Goal: Task Accomplishment & Management: Use online tool/utility

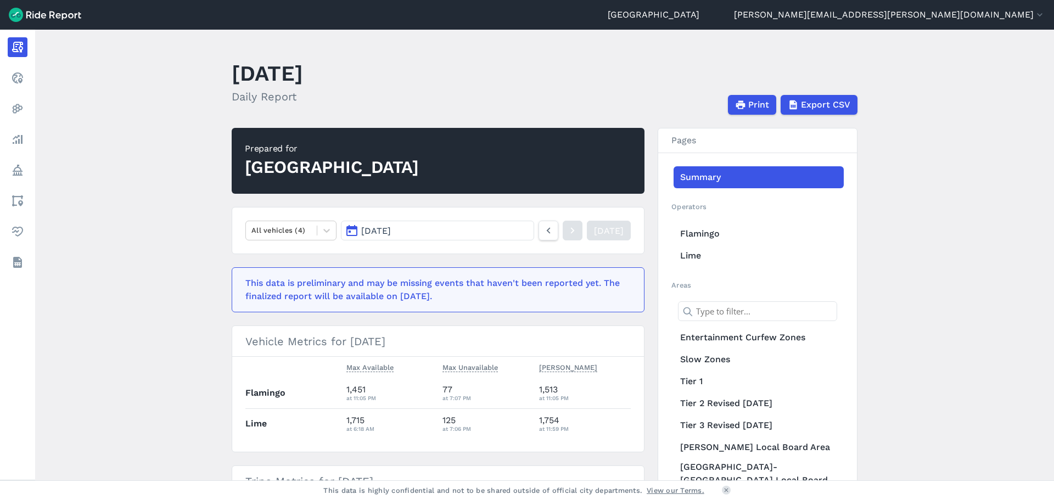
click at [25, 77] on link "Realtime" at bounding box center [18, 78] width 20 height 20
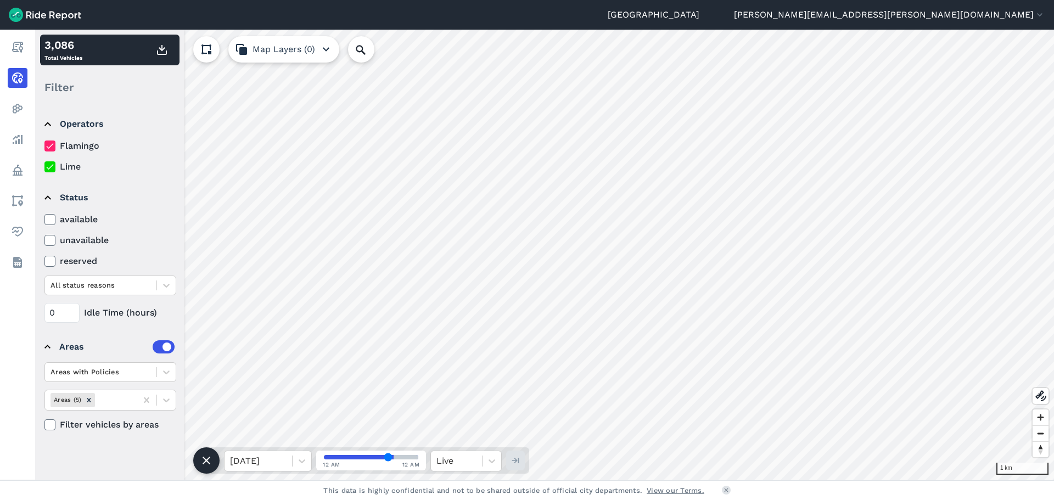
click at [306, 55] on button "Map Layers (0)" at bounding box center [283, 49] width 111 height 26
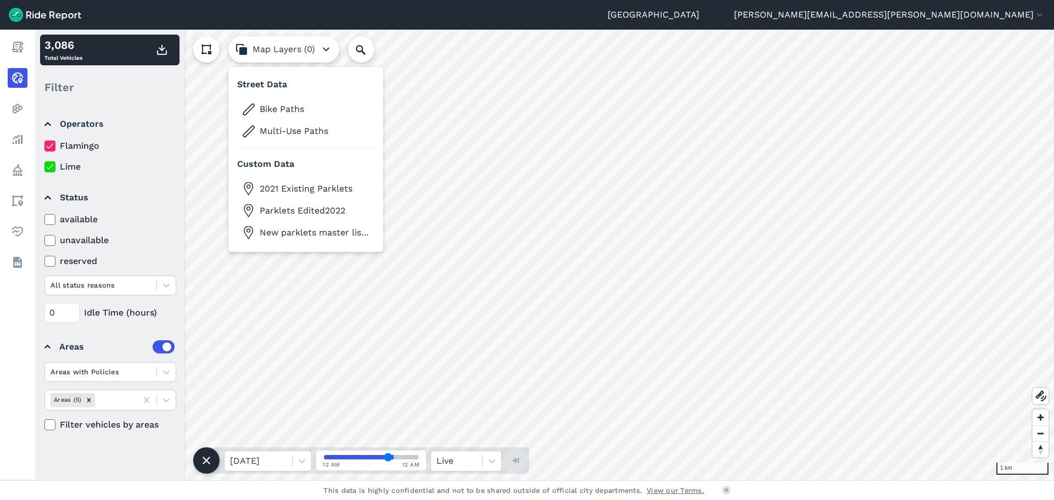
click at [306, 55] on button "Map Layers (0)" at bounding box center [283, 49] width 111 height 26
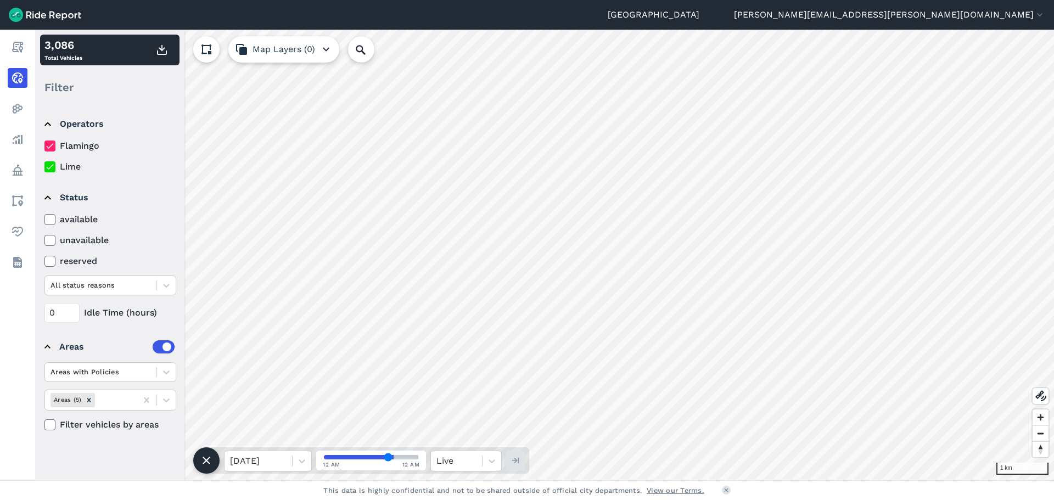
click at [158, 396] on div at bounding box center [166, 400] width 19 height 19
click at [142, 401] on icon at bounding box center [146, 400] width 11 height 11
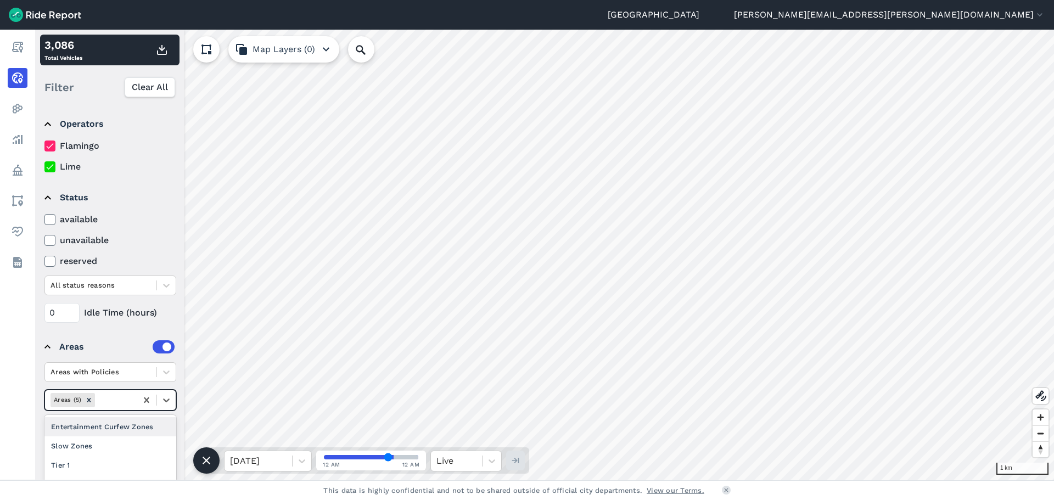
click at [145, 400] on icon at bounding box center [146, 399] width 5 height 5
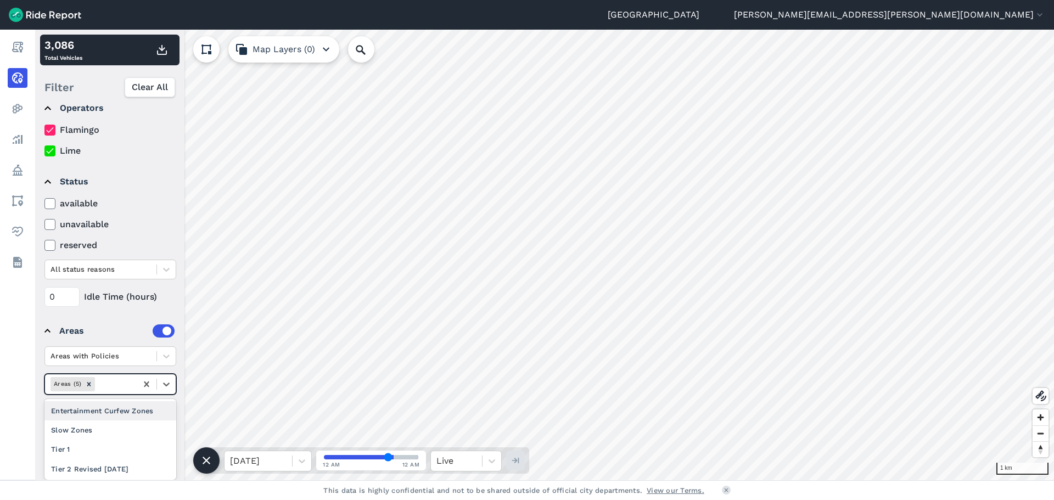
scroll to position [20, 0]
click at [87, 385] on icon "Remove Areas (5)" at bounding box center [89, 384] width 8 height 8
click at [90, 383] on icon "Remove Areas (5)" at bounding box center [89, 384] width 4 height 4
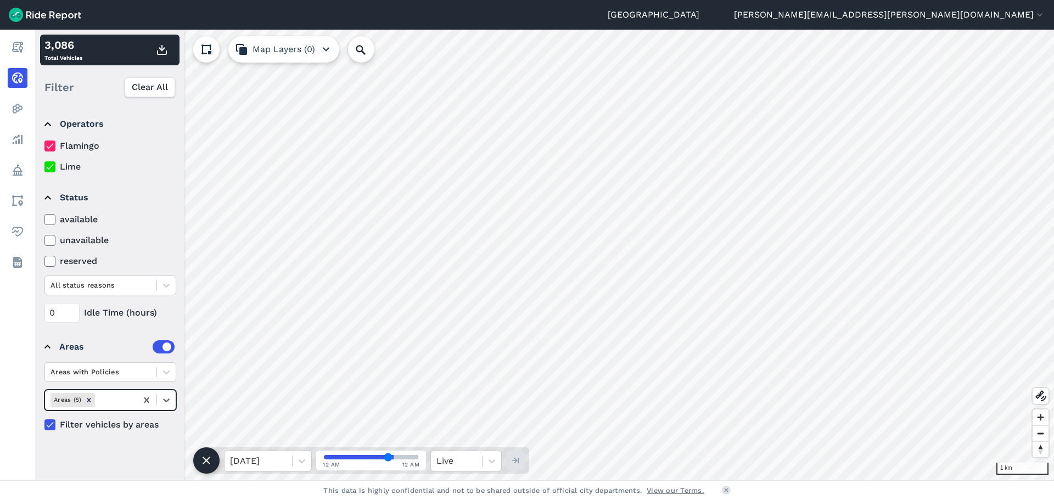
scroll to position [0, 0]
click at [164, 386] on div "Areas with Policies option Areas (5), deselected. Select is focused ,type to re…" at bounding box center [110, 396] width 132 height 69
click at [164, 373] on icon at bounding box center [166, 372] width 11 height 11
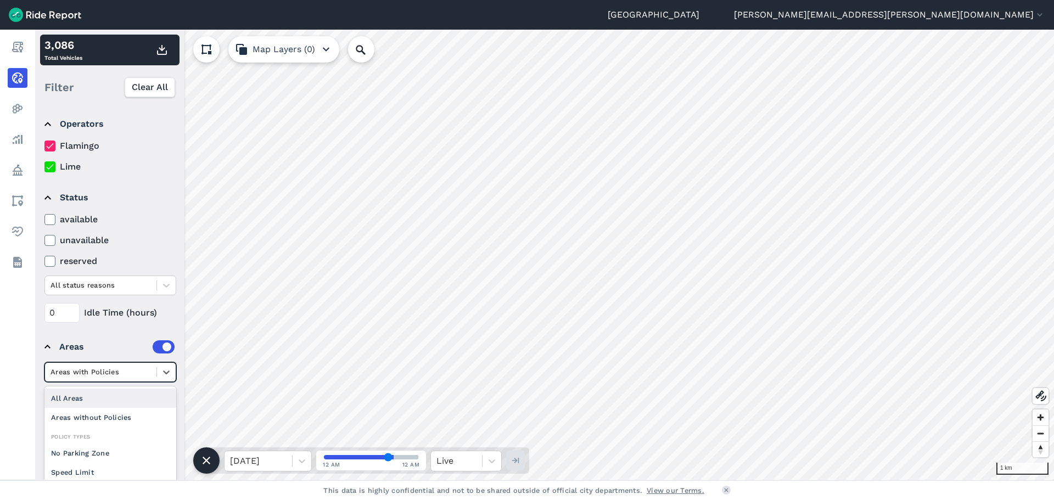
click at [117, 400] on div "All Areas" at bounding box center [110, 398] width 132 height 19
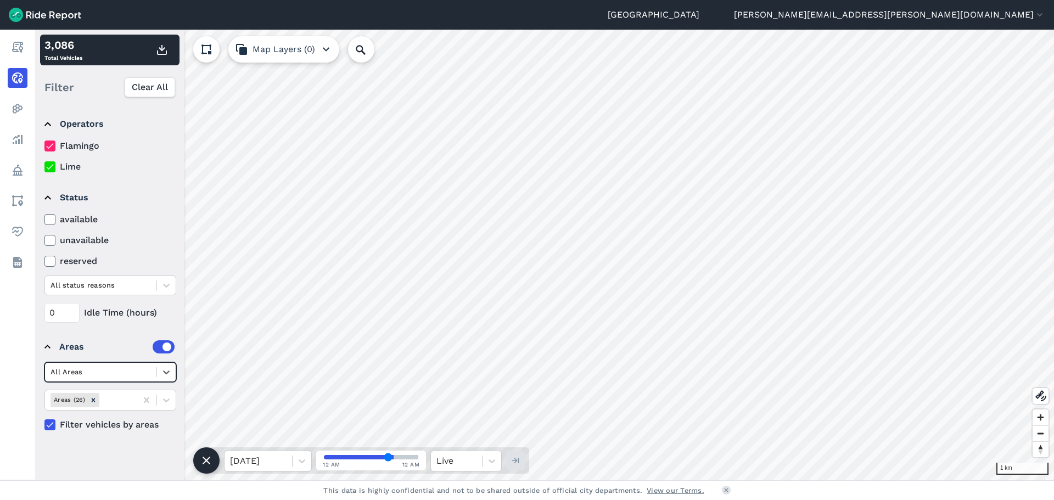
click at [158, 374] on div at bounding box center [166, 372] width 19 height 19
click at [152, 420] on div "Areas without Policies" at bounding box center [110, 417] width 132 height 19
click at [146, 87] on span "Clear All" at bounding box center [150, 87] width 36 height 13
click at [161, 400] on div at bounding box center [166, 400] width 19 height 19
click at [158, 372] on div at bounding box center [166, 372] width 19 height 19
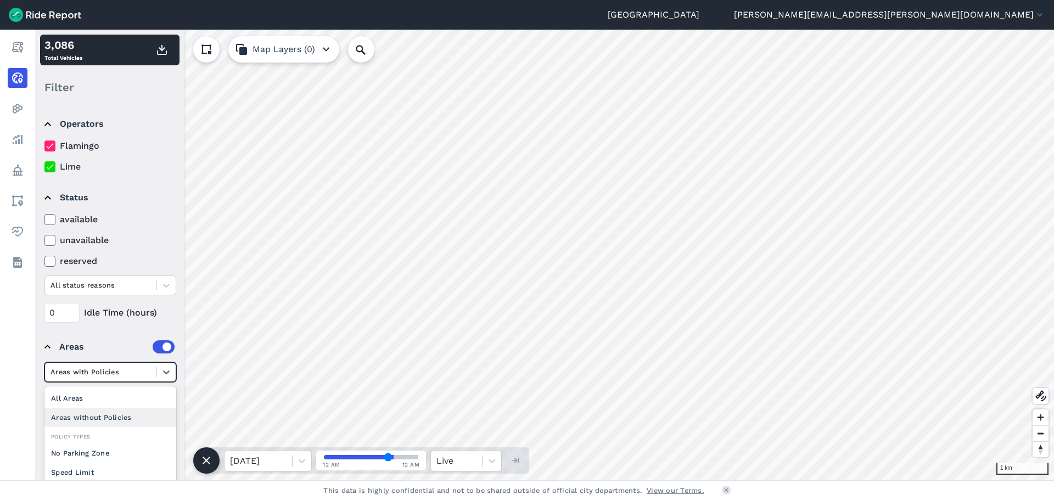
scroll to position [13, 0]
click at [111, 470] on div "Vehicle Cap" at bounding box center [110, 478] width 132 height 19
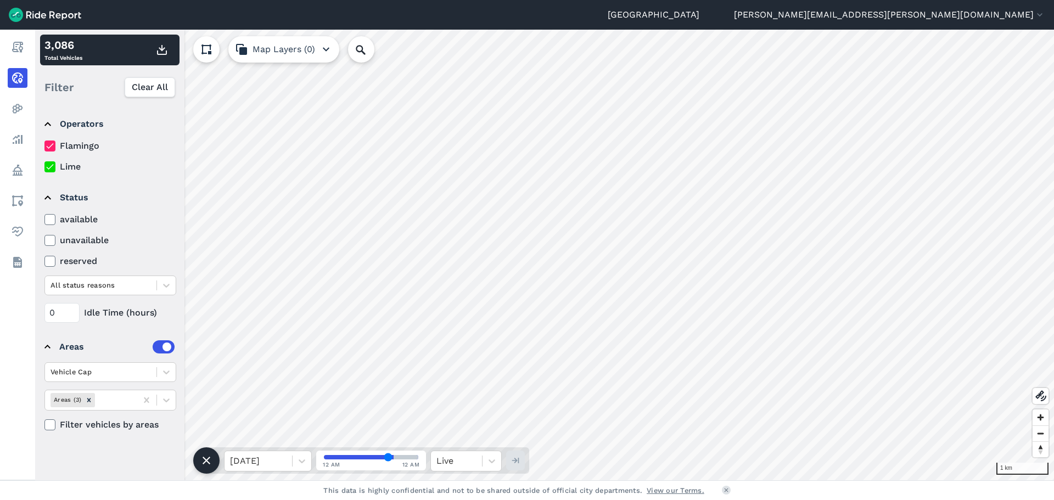
click at [89, 400] on icon "Remove Areas (3)" at bounding box center [89, 400] width 4 height 4
click at [148, 402] on icon at bounding box center [146, 399] width 5 height 5
click at [166, 400] on icon at bounding box center [166, 400] width 11 height 11
click at [148, 401] on icon at bounding box center [146, 399] width 5 height 5
click at [158, 362] on div "Vehicle Cap" at bounding box center [110, 372] width 132 height 20
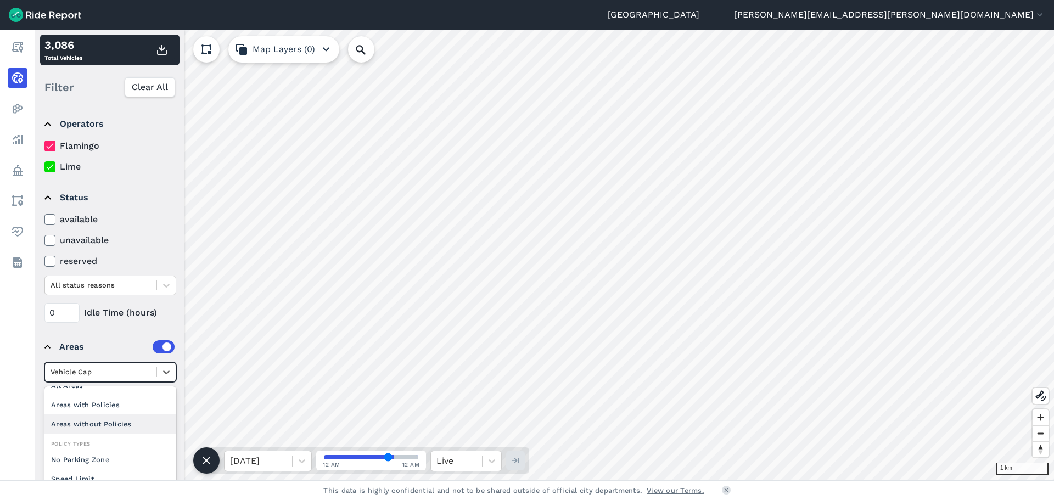
click at [27, 169] on link "Policy" at bounding box center [18, 170] width 20 height 20
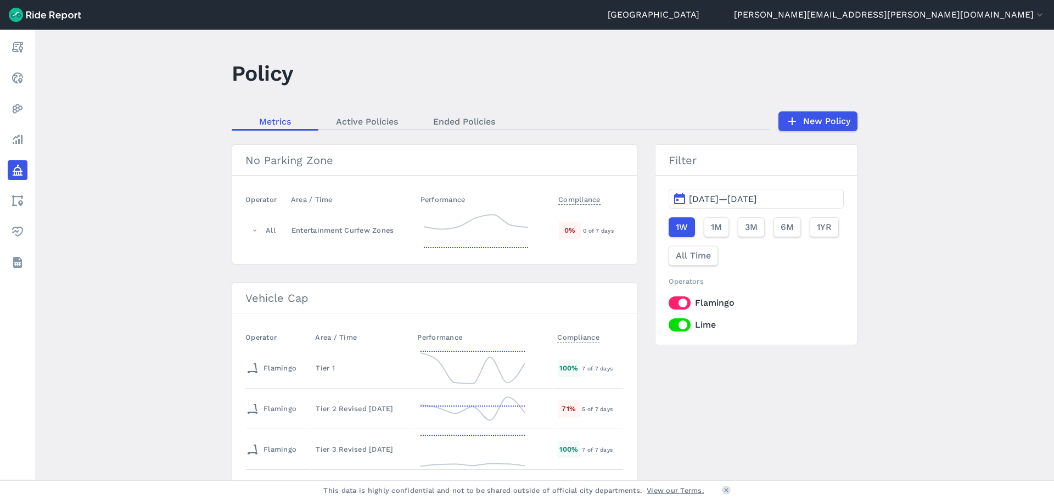
click at [25, 199] on link "Areas" at bounding box center [18, 201] width 20 height 20
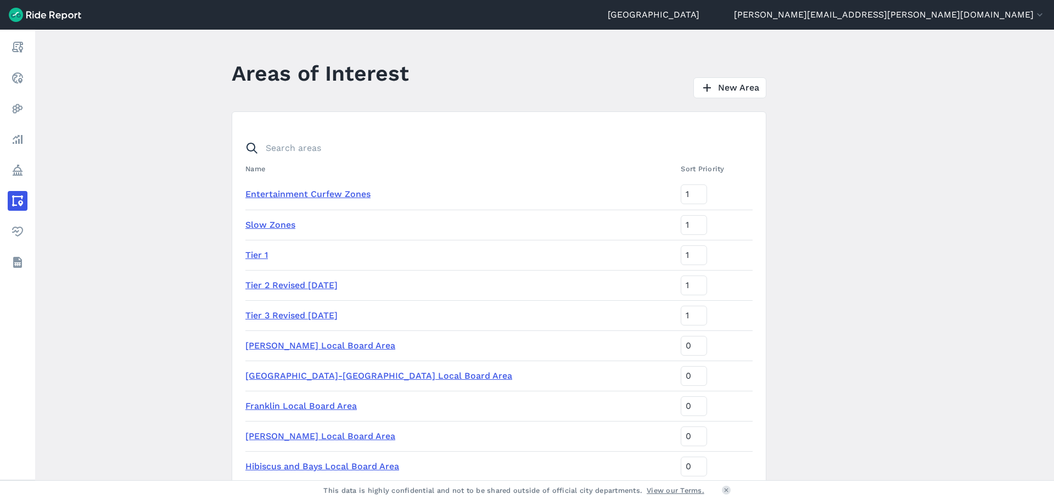
click at [252, 254] on link "Tier 1" at bounding box center [256, 255] width 23 height 10
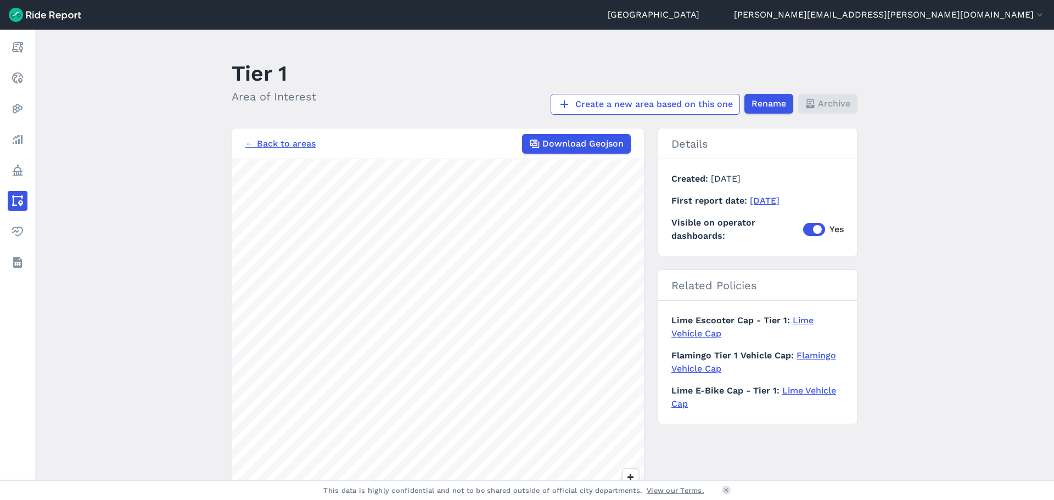
click at [298, 144] on link "← Back to areas" at bounding box center [280, 143] width 70 height 13
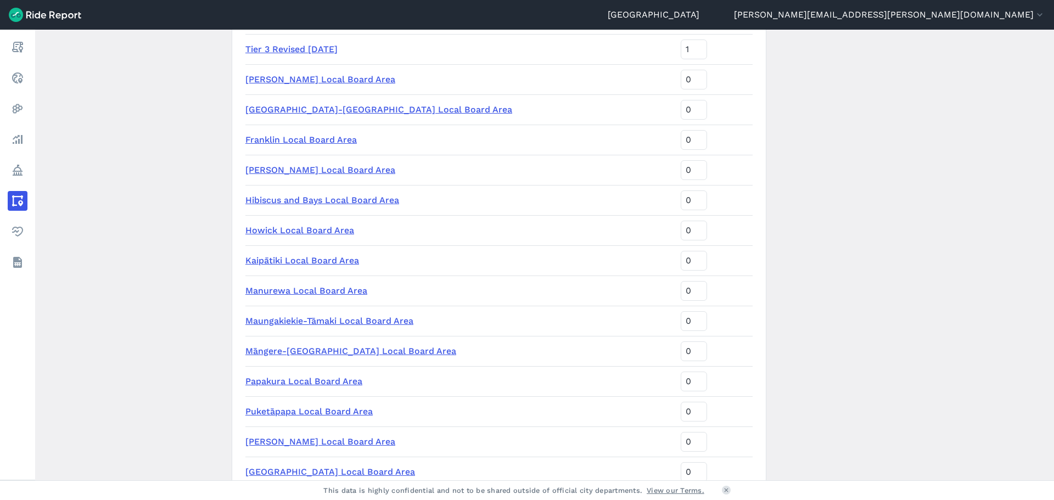
scroll to position [220, 0]
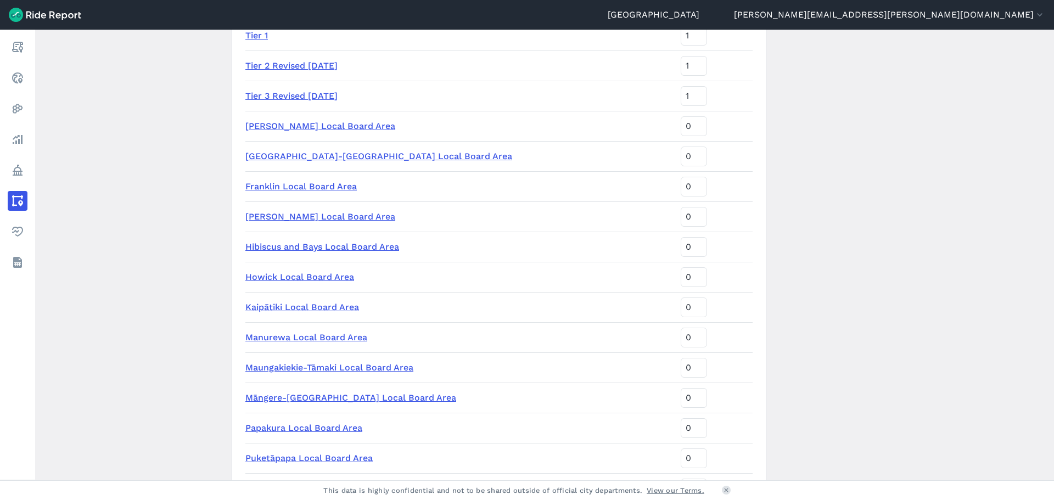
click at [340, 156] on link "[GEOGRAPHIC_DATA]-[GEOGRAPHIC_DATA] Local Board Area" at bounding box center [378, 156] width 267 height 10
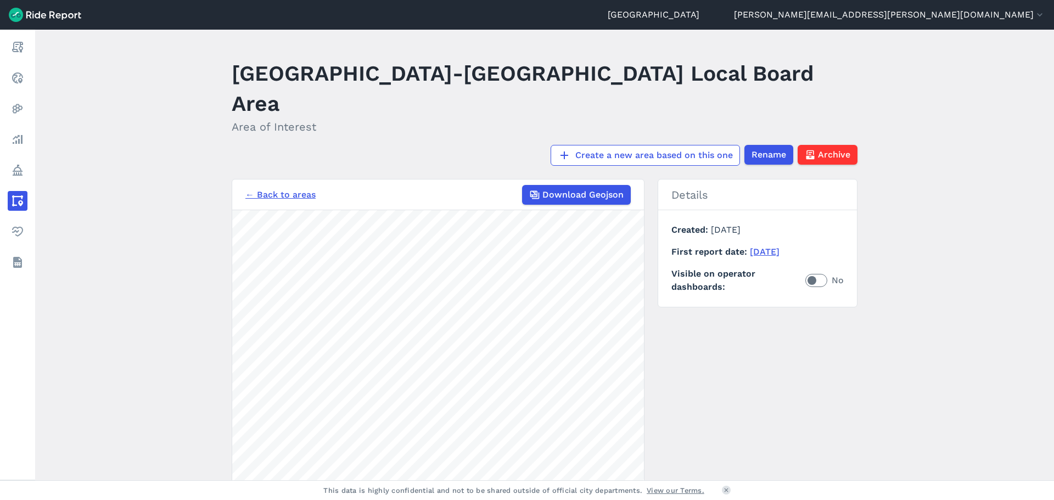
click at [726, 377] on div "← Back to areas Download Geojson 1 km Details Created [DATE] First report date …" at bounding box center [545, 385] width 626 height 413
drag, startPoint x: 709, startPoint y: 373, endPoint x: 692, endPoint y: 274, distance: 100.7
click at [692, 274] on div "← Back to areas Download Geojson 1 km Details Created [DATE] First report date …" at bounding box center [545, 385] width 626 height 413
click at [802, 334] on div "← Back to areas Download Geojson 2 km Details Created [DATE] First report date …" at bounding box center [545, 385] width 626 height 413
click at [21, 47] on use at bounding box center [17, 47] width 11 height 11
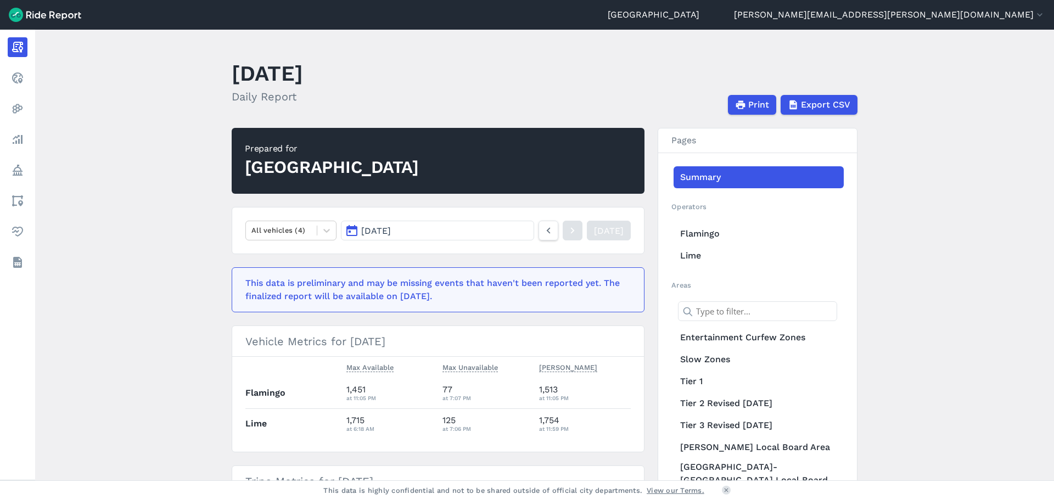
click at [323, 231] on icon at bounding box center [326, 231] width 7 height 4
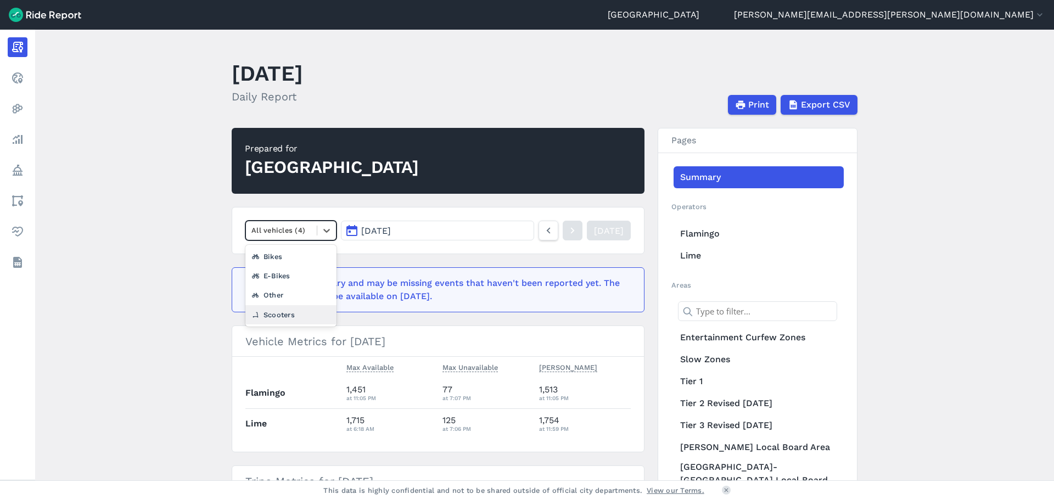
click at [274, 319] on div "Scooters" at bounding box center [290, 314] width 91 height 19
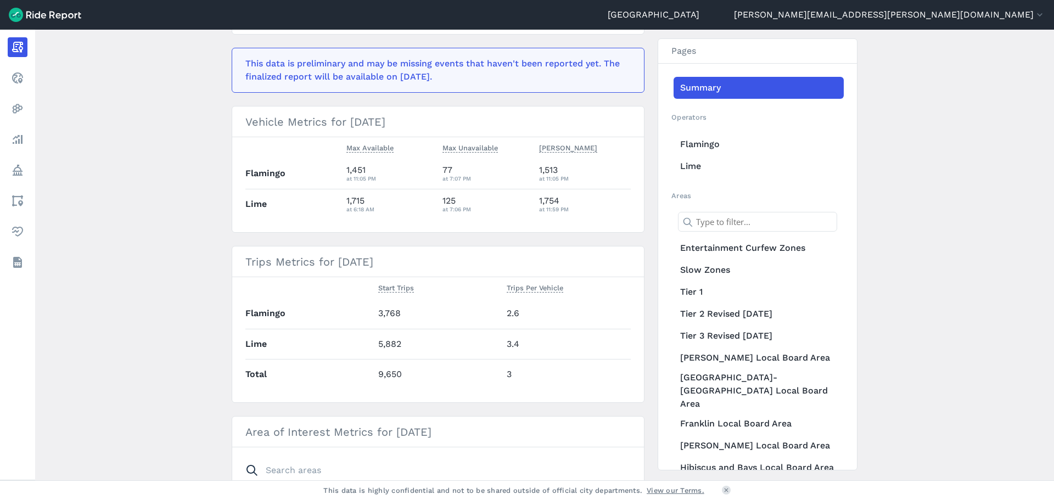
scroll to position [55, 0]
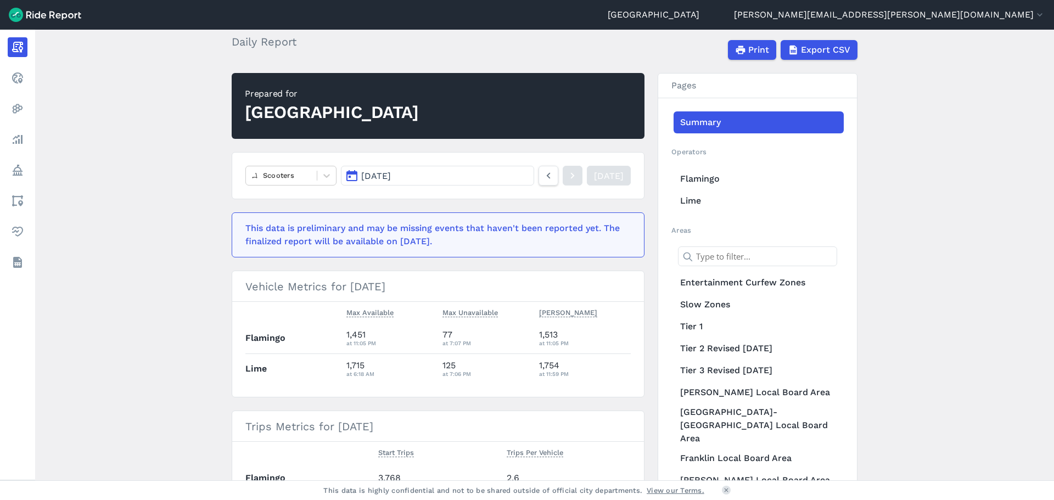
click at [508, 177] on button "[DATE]" at bounding box center [437, 176] width 193 height 20
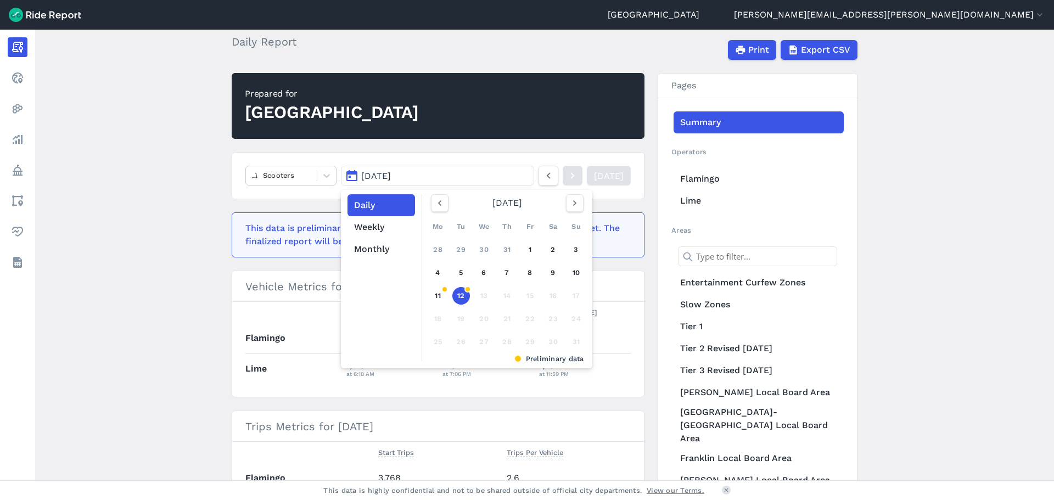
click at [443, 196] on button "button" at bounding box center [440, 203] width 18 height 18
click at [465, 252] on link "1" at bounding box center [461, 250] width 18 height 18
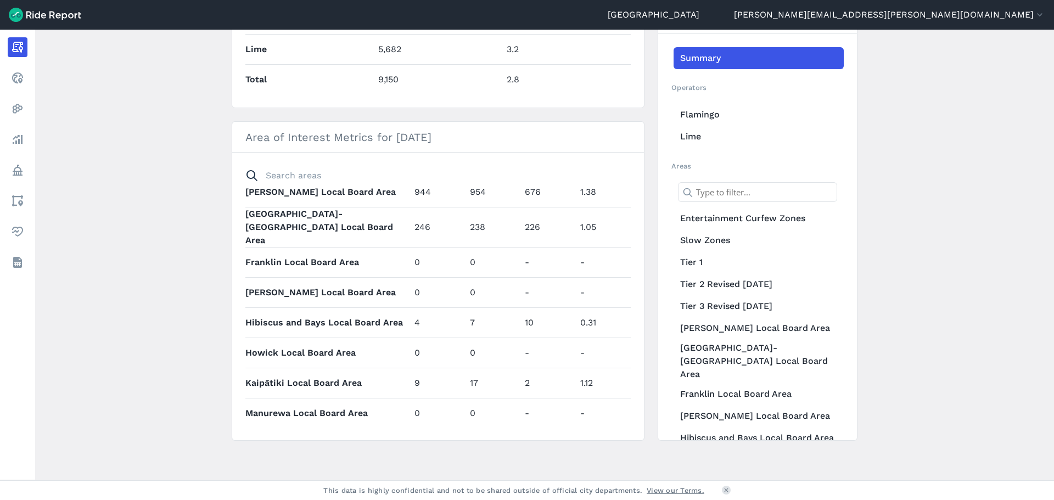
scroll to position [110, 0]
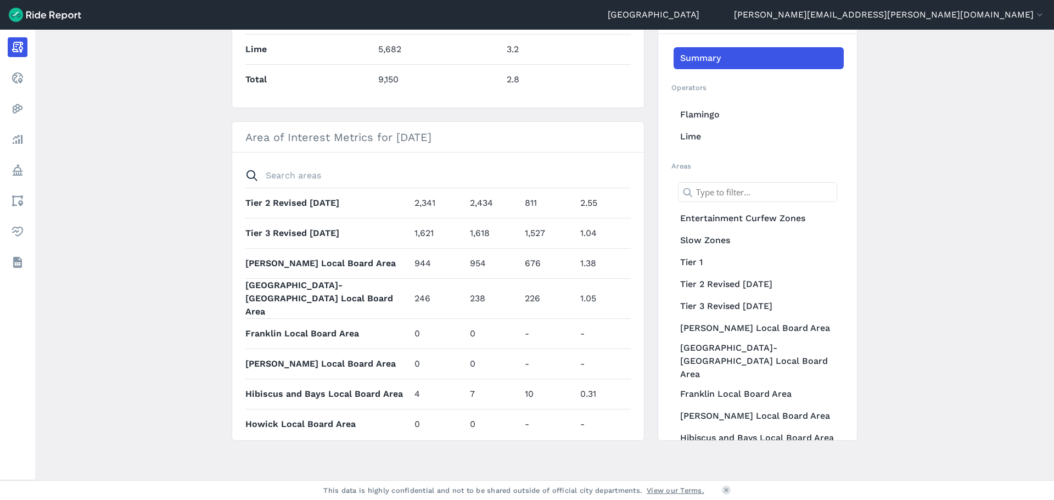
click at [27, 134] on link "Analyze" at bounding box center [18, 140] width 20 height 20
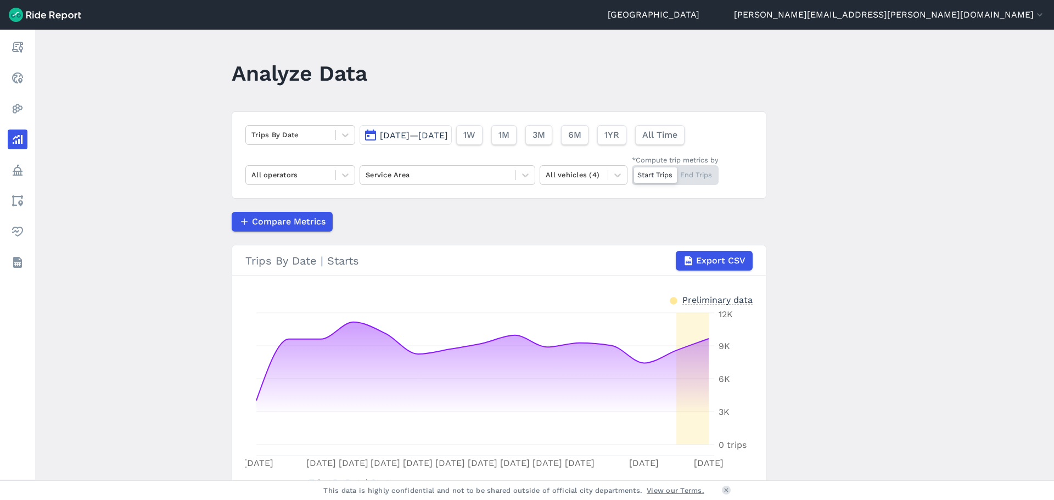
click at [448, 136] on span "[DATE]—[DATE]" at bounding box center [414, 135] width 68 height 10
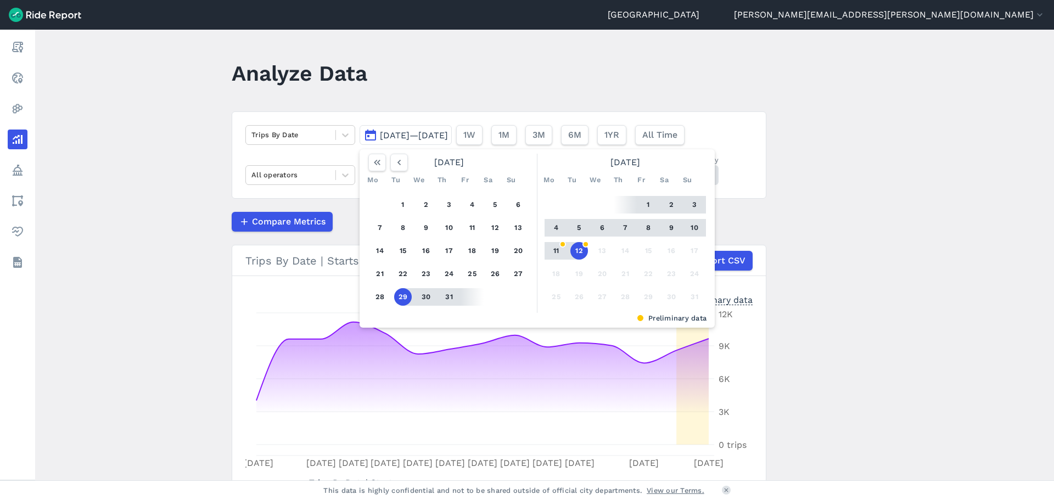
click at [394, 205] on button "1" at bounding box center [403, 205] width 18 height 18
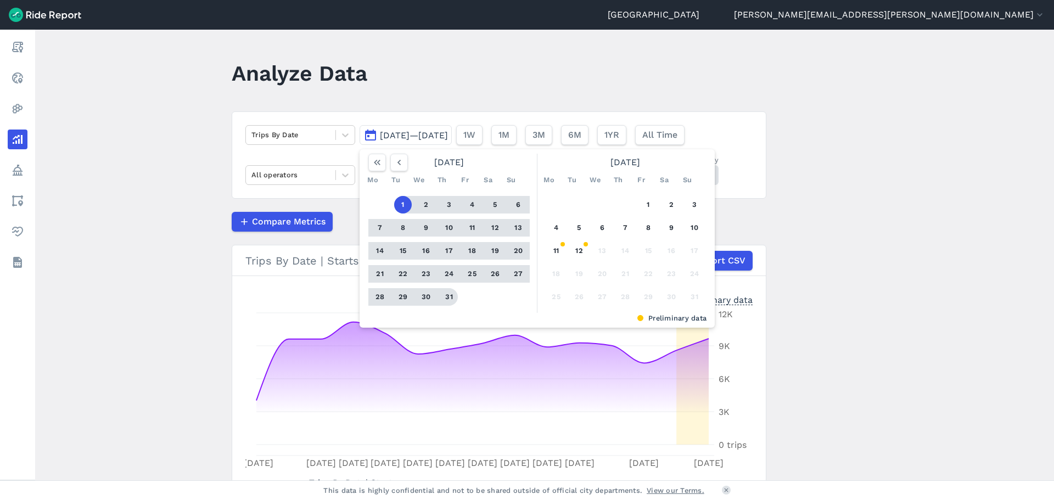
click at [447, 298] on button "31" at bounding box center [449, 297] width 18 height 18
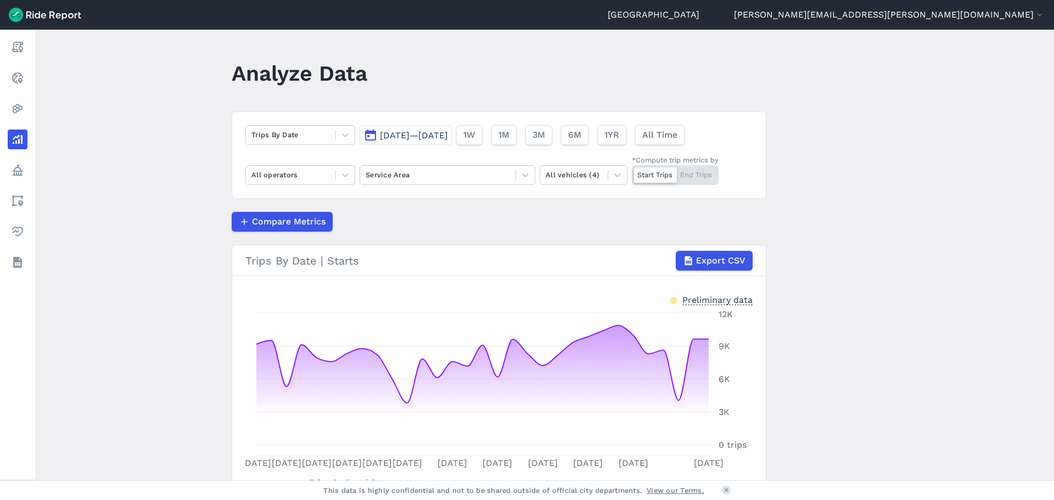
click at [465, 176] on div at bounding box center [438, 175] width 144 height 13
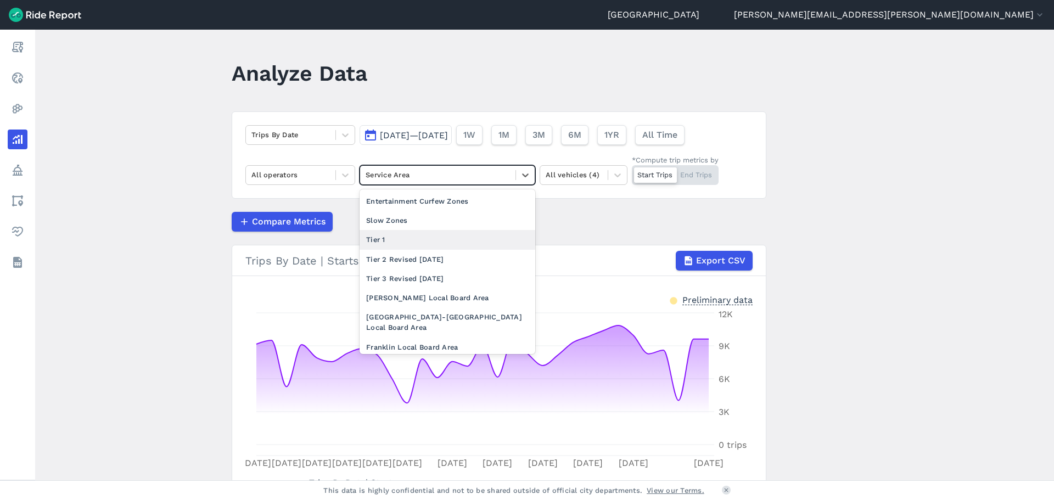
click at [441, 240] on div "Tier 1" at bounding box center [448, 239] width 176 height 19
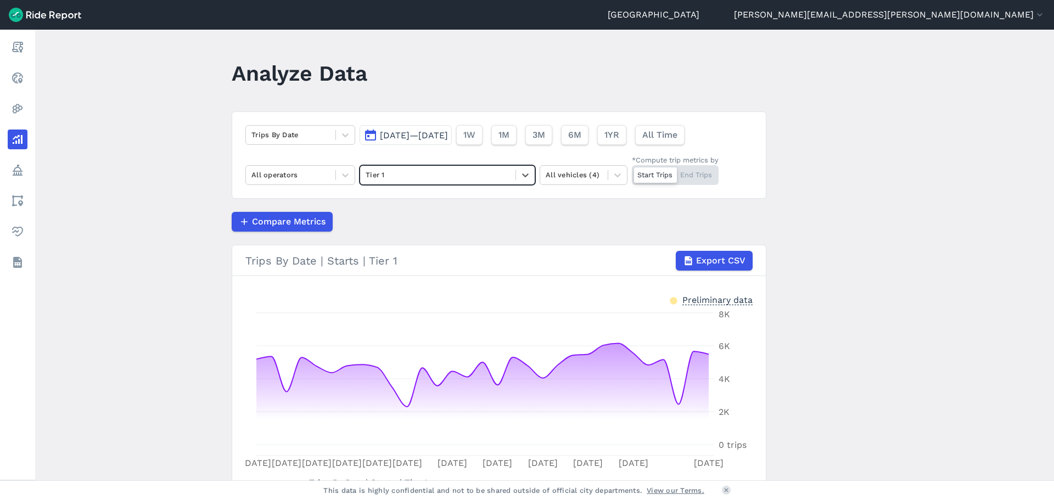
click at [431, 177] on div at bounding box center [438, 175] width 144 height 13
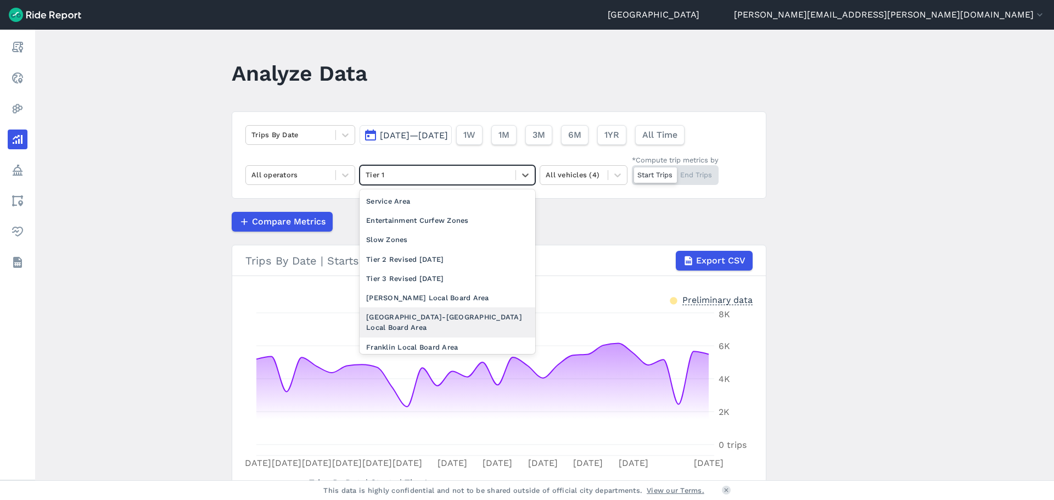
click at [460, 320] on div "[GEOGRAPHIC_DATA]-[GEOGRAPHIC_DATA] Local Board Area" at bounding box center [448, 322] width 176 height 30
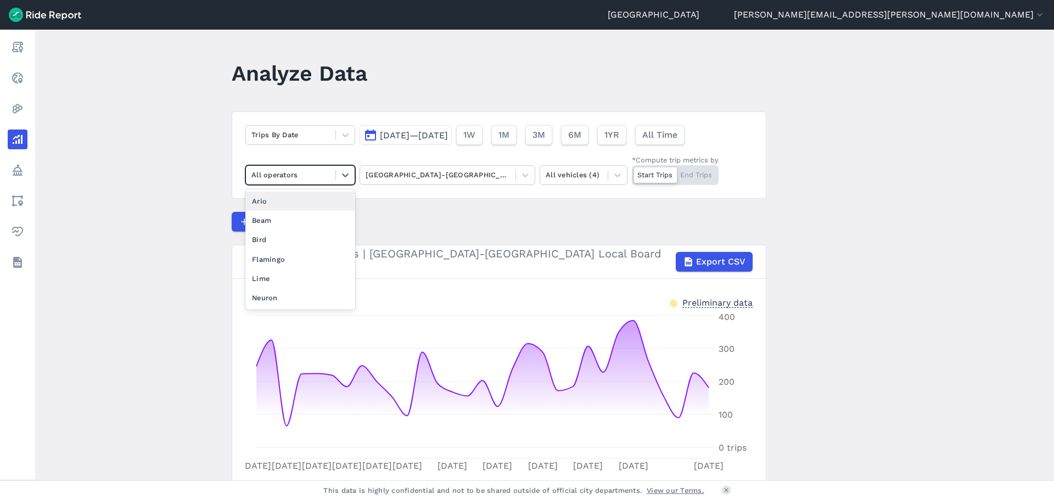
click at [305, 167] on div "All operators" at bounding box center [290, 174] width 89 height 17
click at [194, 184] on main "Analyze Data Trips By Date [DATE]—[DATE] 1W 1M 3M 6M 1YR All Time option Ario f…" at bounding box center [544, 255] width 1019 height 451
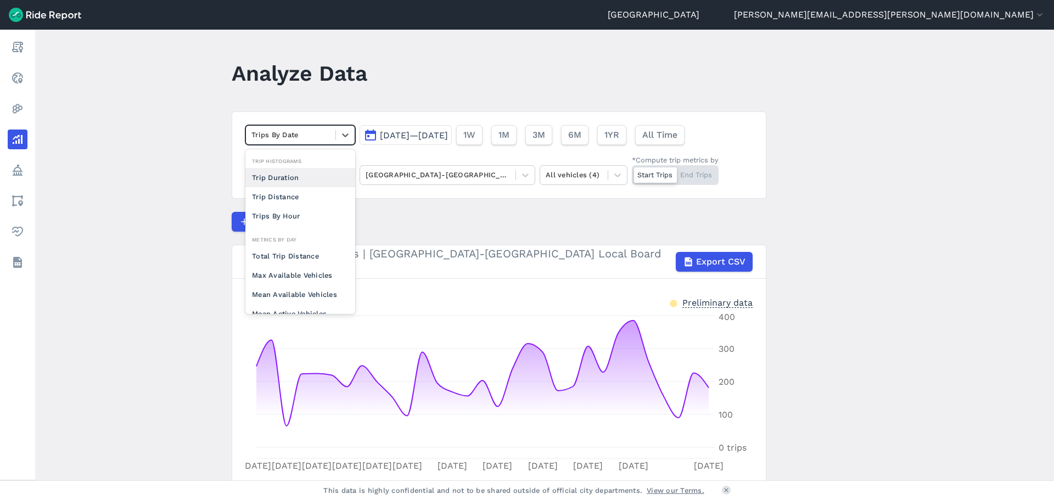
click at [282, 139] on div at bounding box center [290, 134] width 78 height 13
click at [308, 184] on div "Trip Duration" at bounding box center [300, 177] width 110 height 19
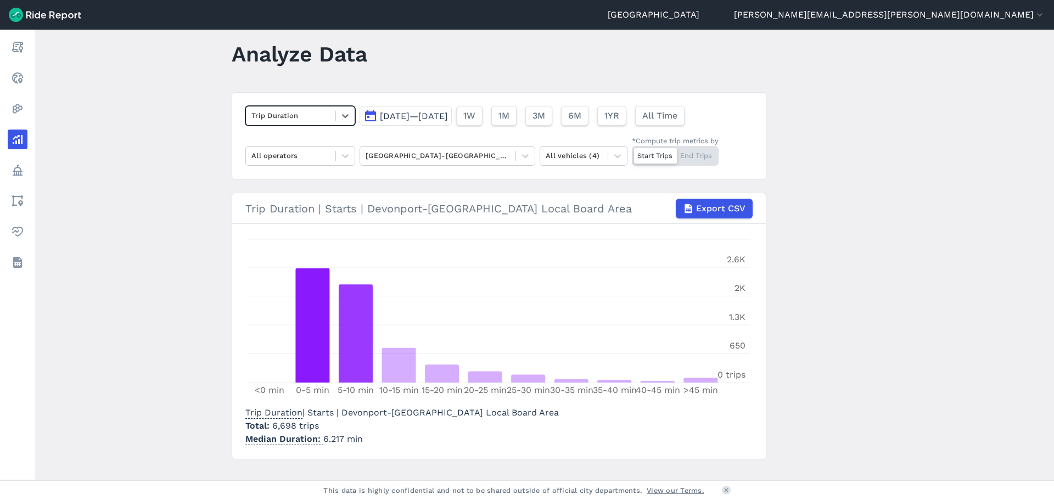
scroll to position [38, 0]
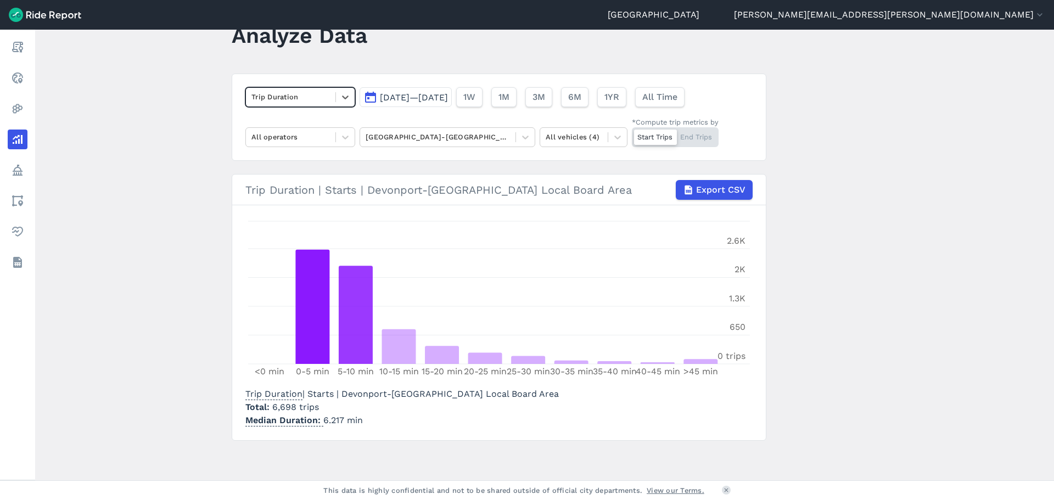
click at [702, 189] on span "Export CSV" at bounding box center [720, 189] width 49 height 13
